Goal: Navigation & Orientation: Find specific page/section

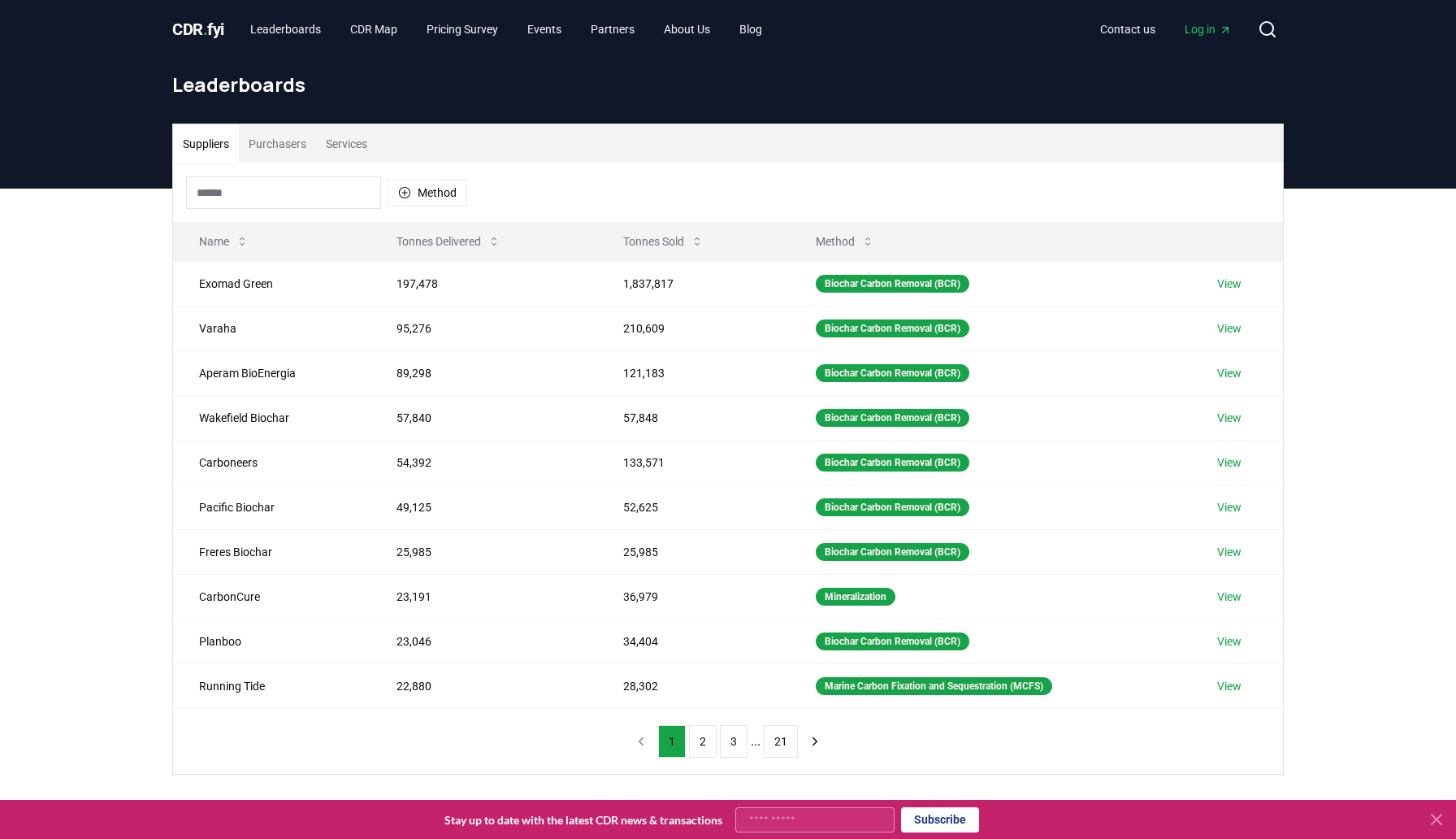
click at [358, 150] on button "Services" at bounding box center [346, 144] width 61 height 39
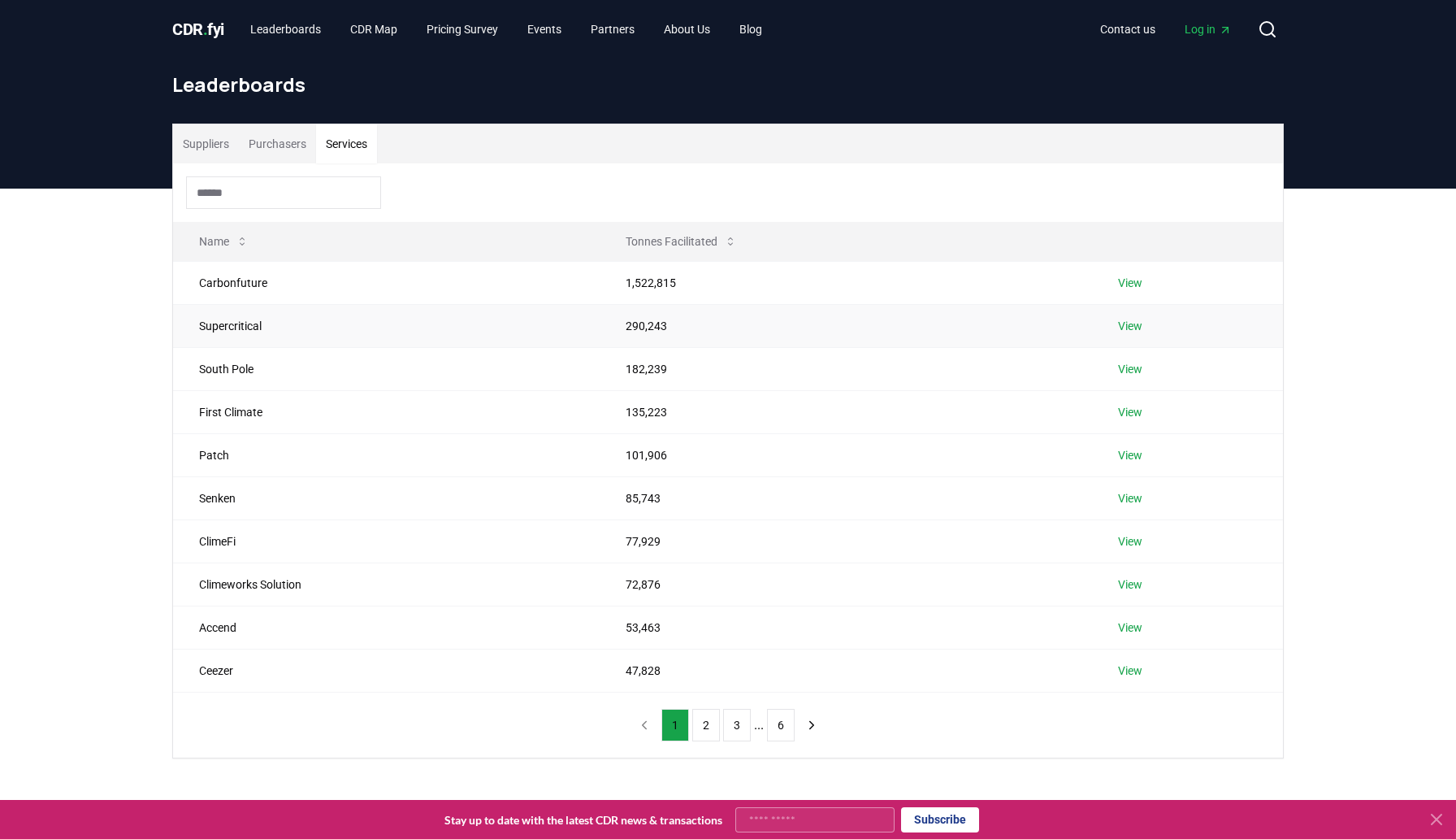
click at [1130, 324] on link "View" at bounding box center [1130, 326] width 25 height 16
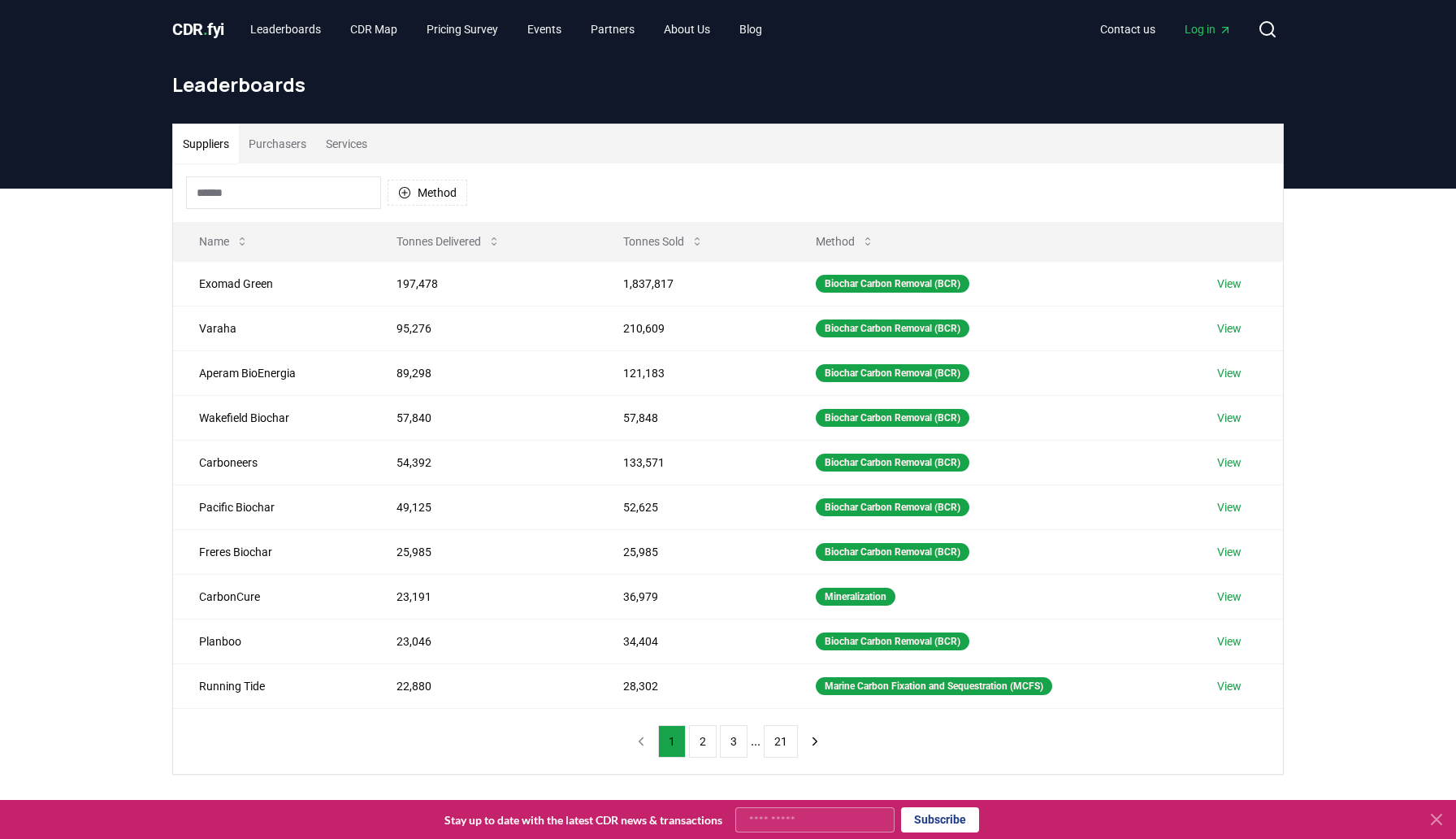
click at [359, 139] on button "Services" at bounding box center [346, 144] width 61 height 39
